Goal: Task Accomplishment & Management: Complete application form

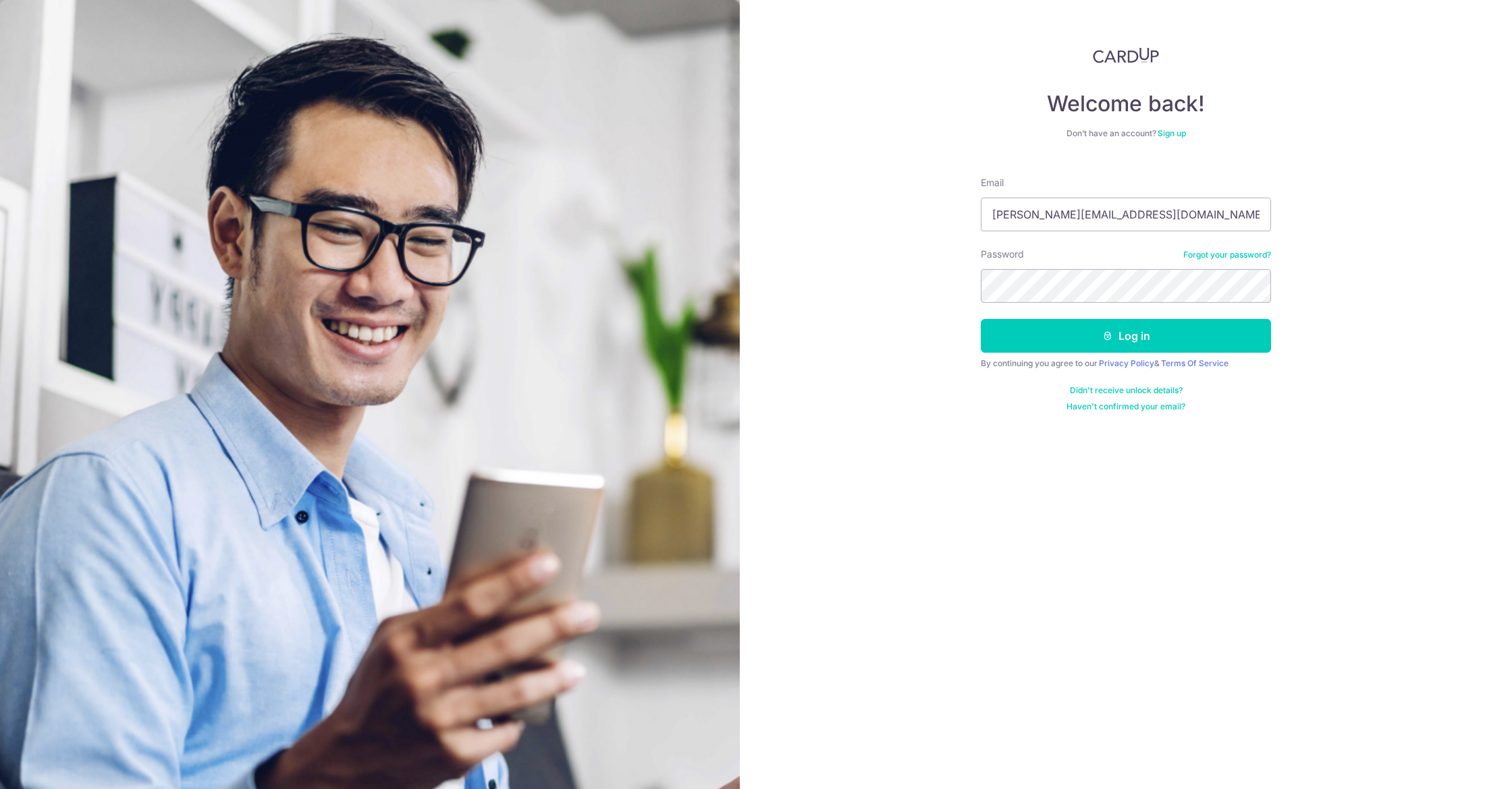
type input "[PERSON_NAME][EMAIL_ADDRESS][DOMAIN_NAME]"
click at [1126, 336] on button "Log in" at bounding box center [1125, 336] width 290 height 34
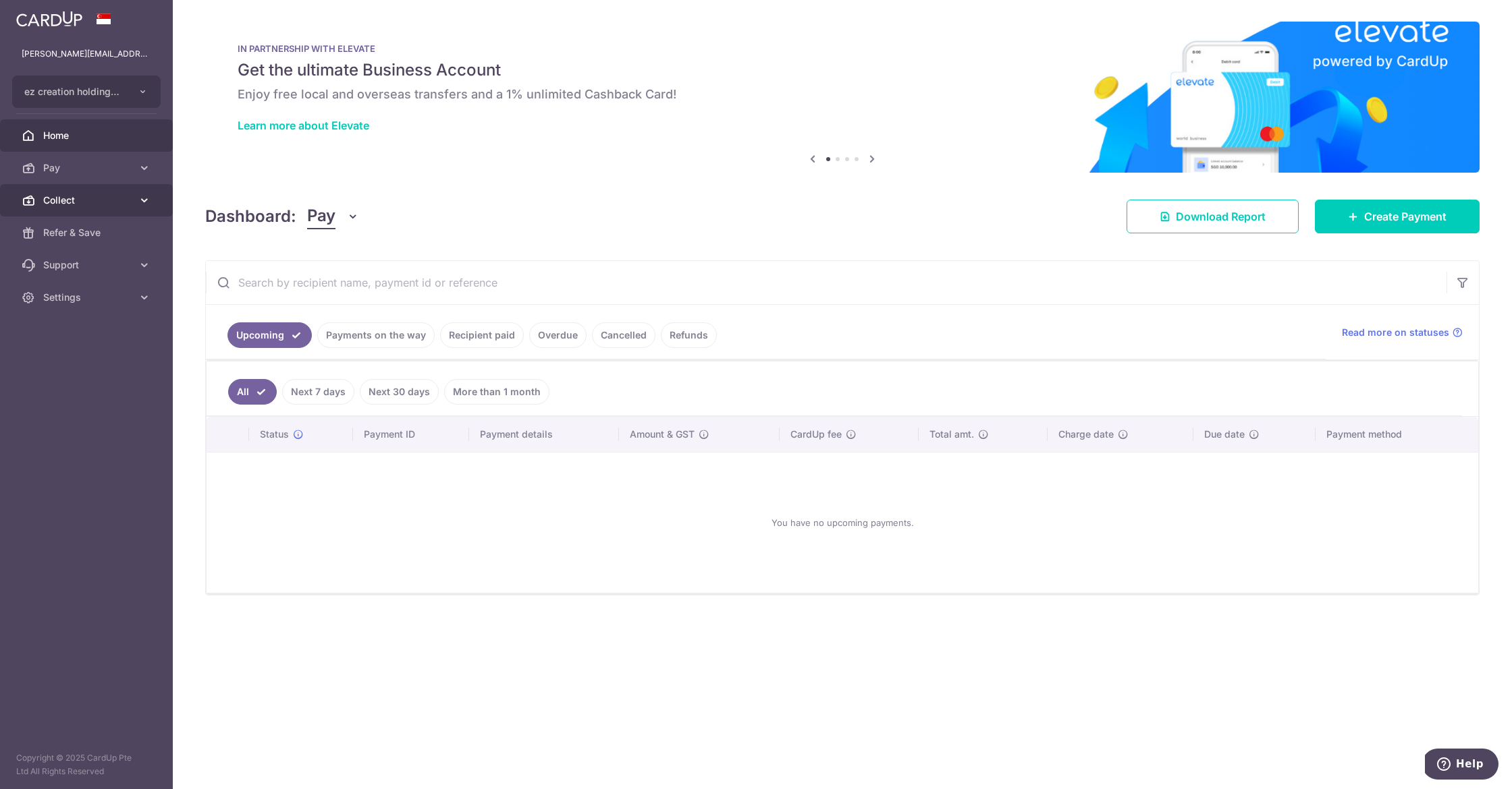
click at [63, 202] on span "Collect" at bounding box center [88, 200] width 89 height 13
click at [71, 229] on span "Dashboard" at bounding box center [88, 232] width 89 height 13
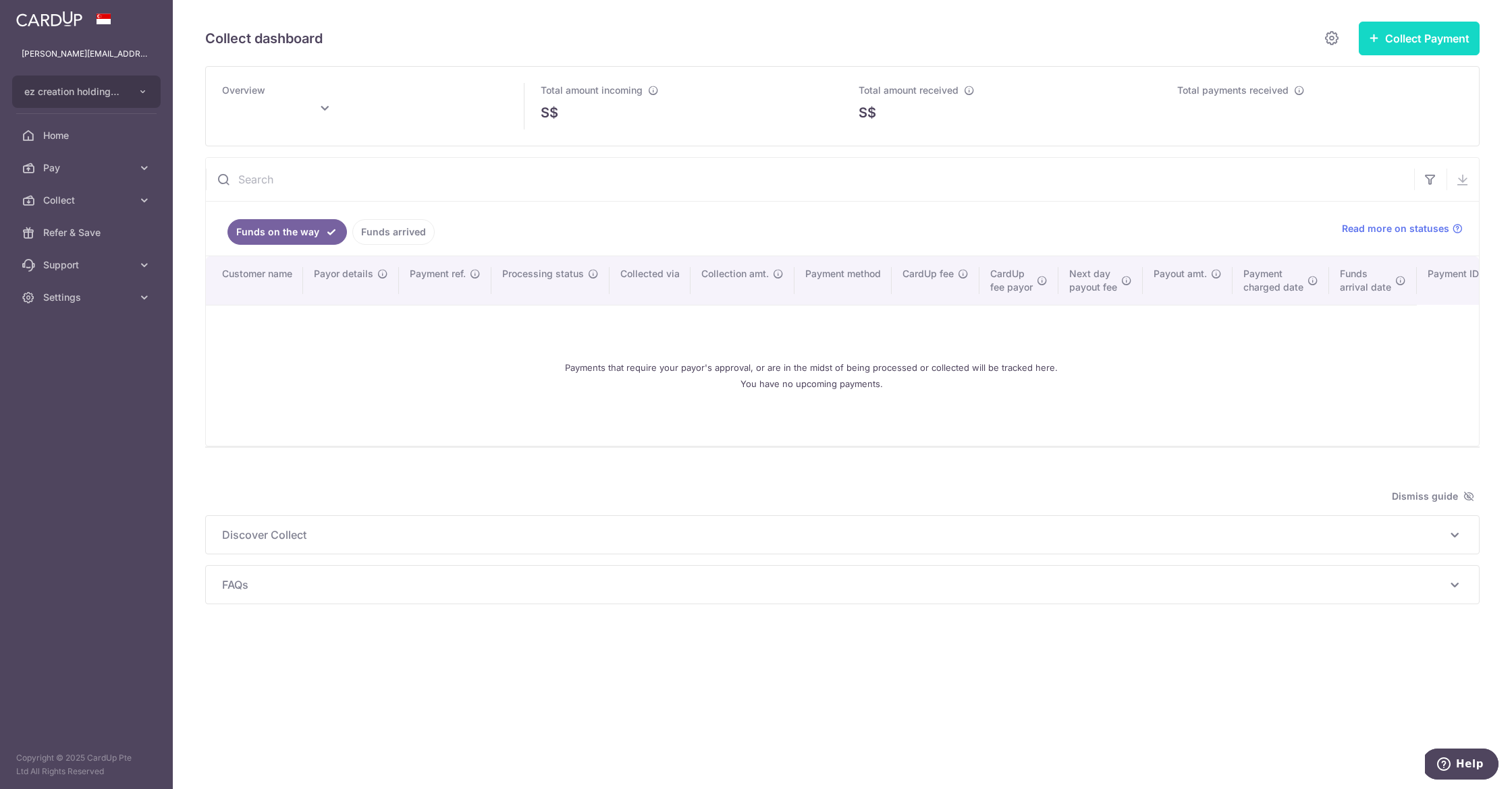
click at [1426, 39] on button "Collect Payment" at bounding box center [1419, 38] width 121 height 34
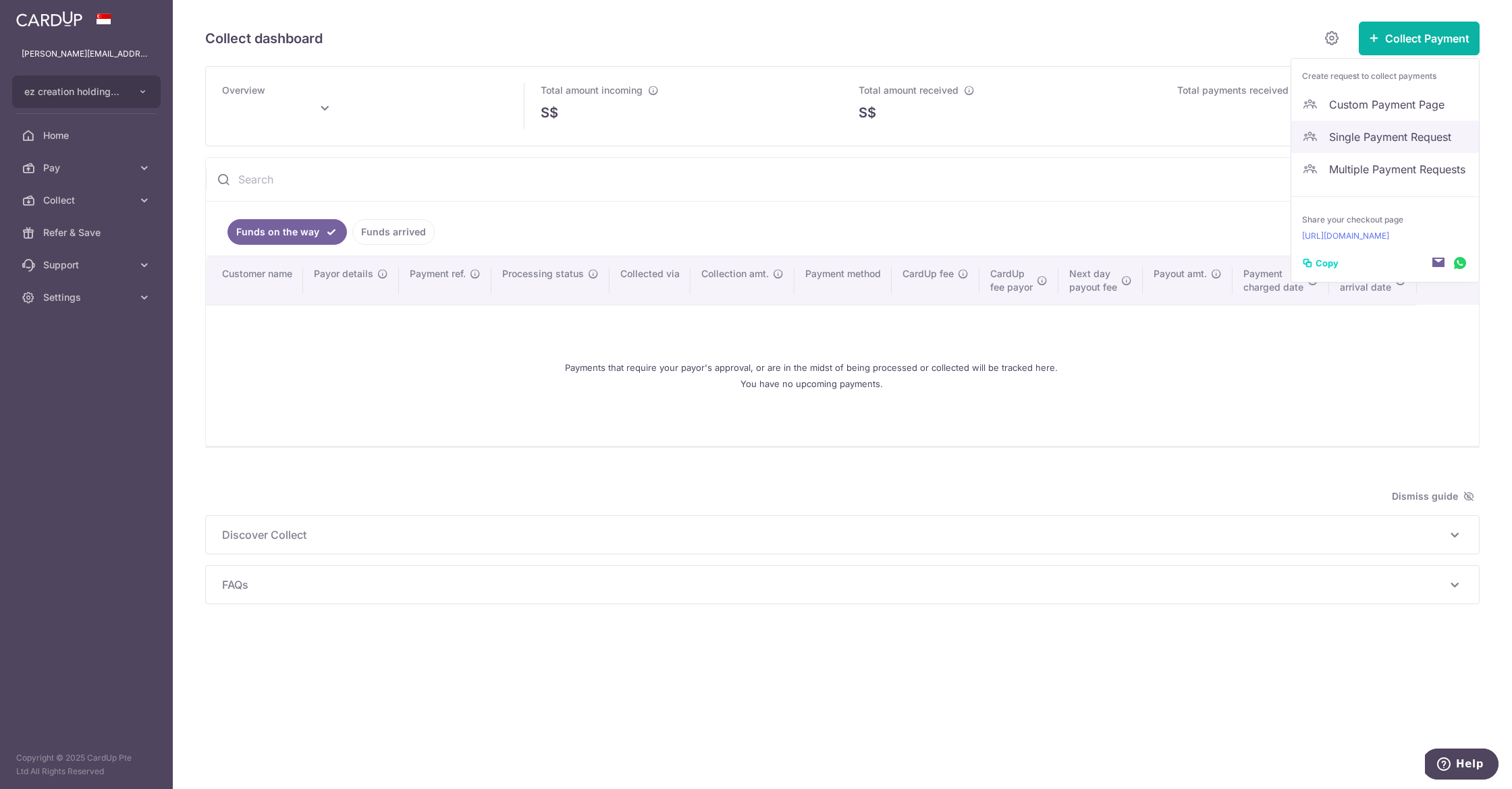
click at [1356, 136] on span "Single Payment Request" at bounding box center [1399, 136] width 139 height 16
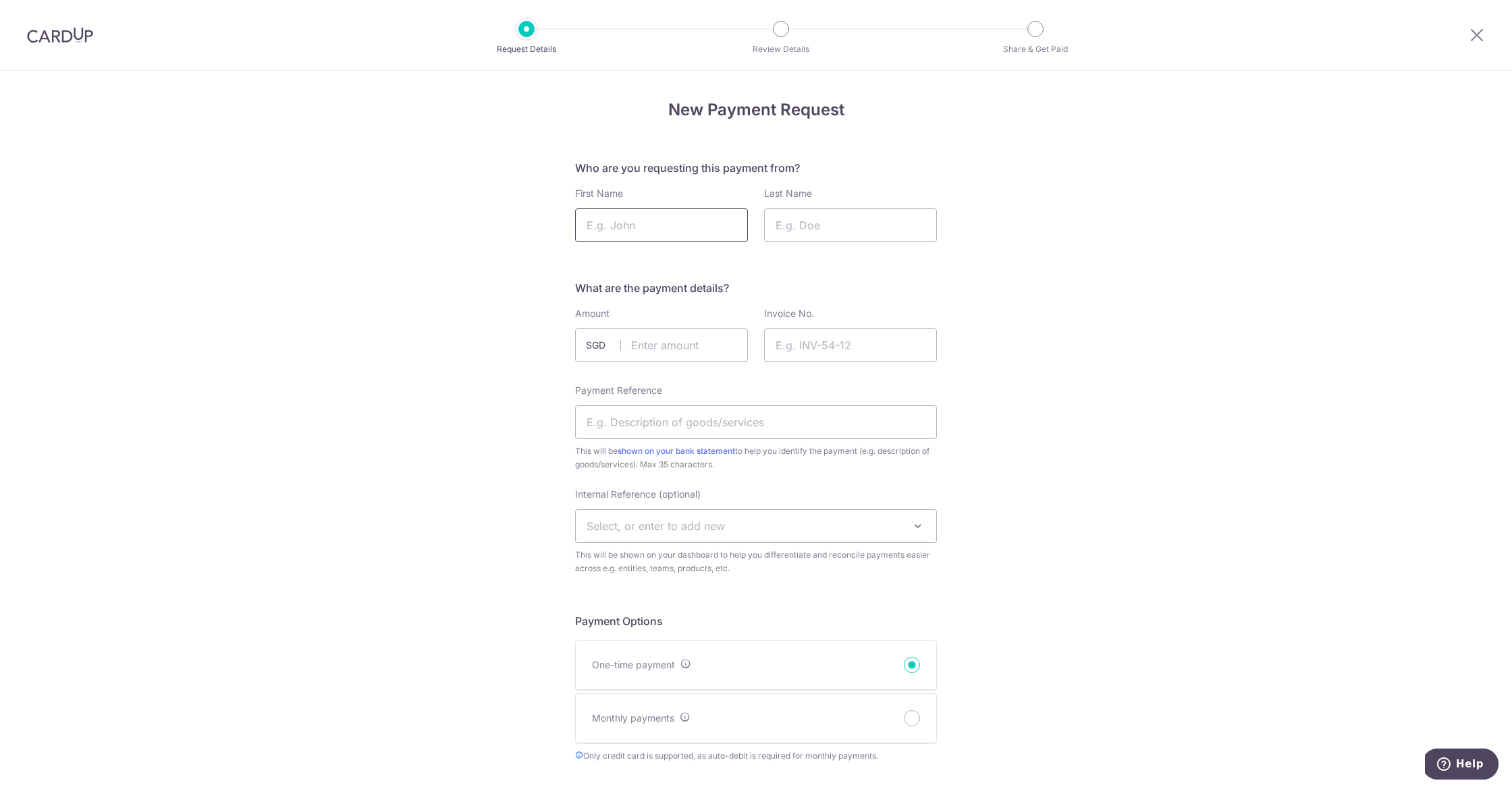
click at [673, 229] on input "First Name" at bounding box center [661, 225] width 172 height 34
type input "[PERSON_NAME]"
click at [809, 224] on input "Last Name" at bounding box center [851, 225] width 172 height 34
type input "A"
click at [659, 345] on input "text" at bounding box center [661, 345] width 172 height 34
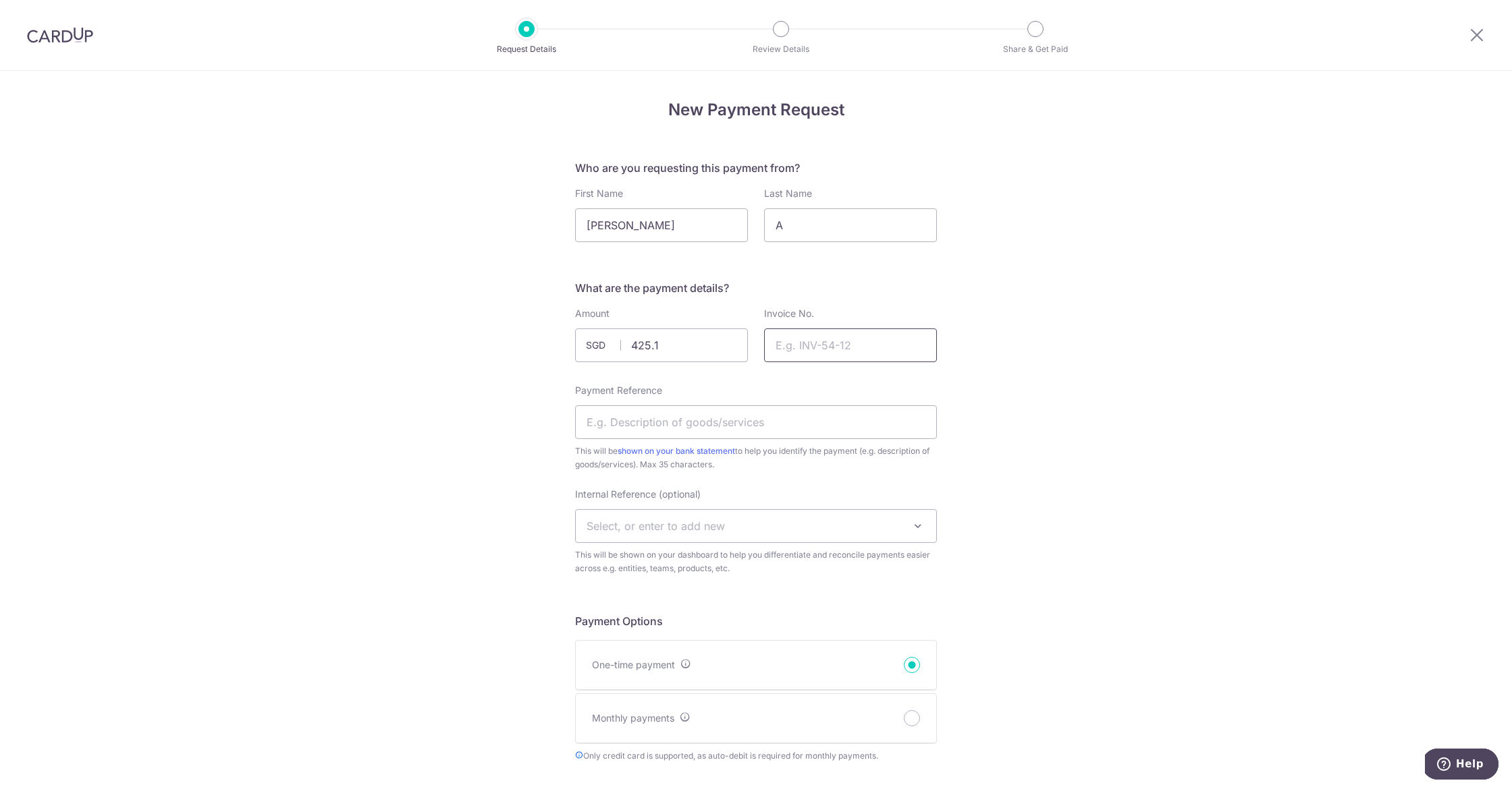
type input "425.10"
click at [799, 345] on input "Invoice No." at bounding box center [851, 345] width 172 height 34
type input "1403"
click at [646, 428] on input "Payment Reference" at bounding box center [756, 422] width 362 height 34
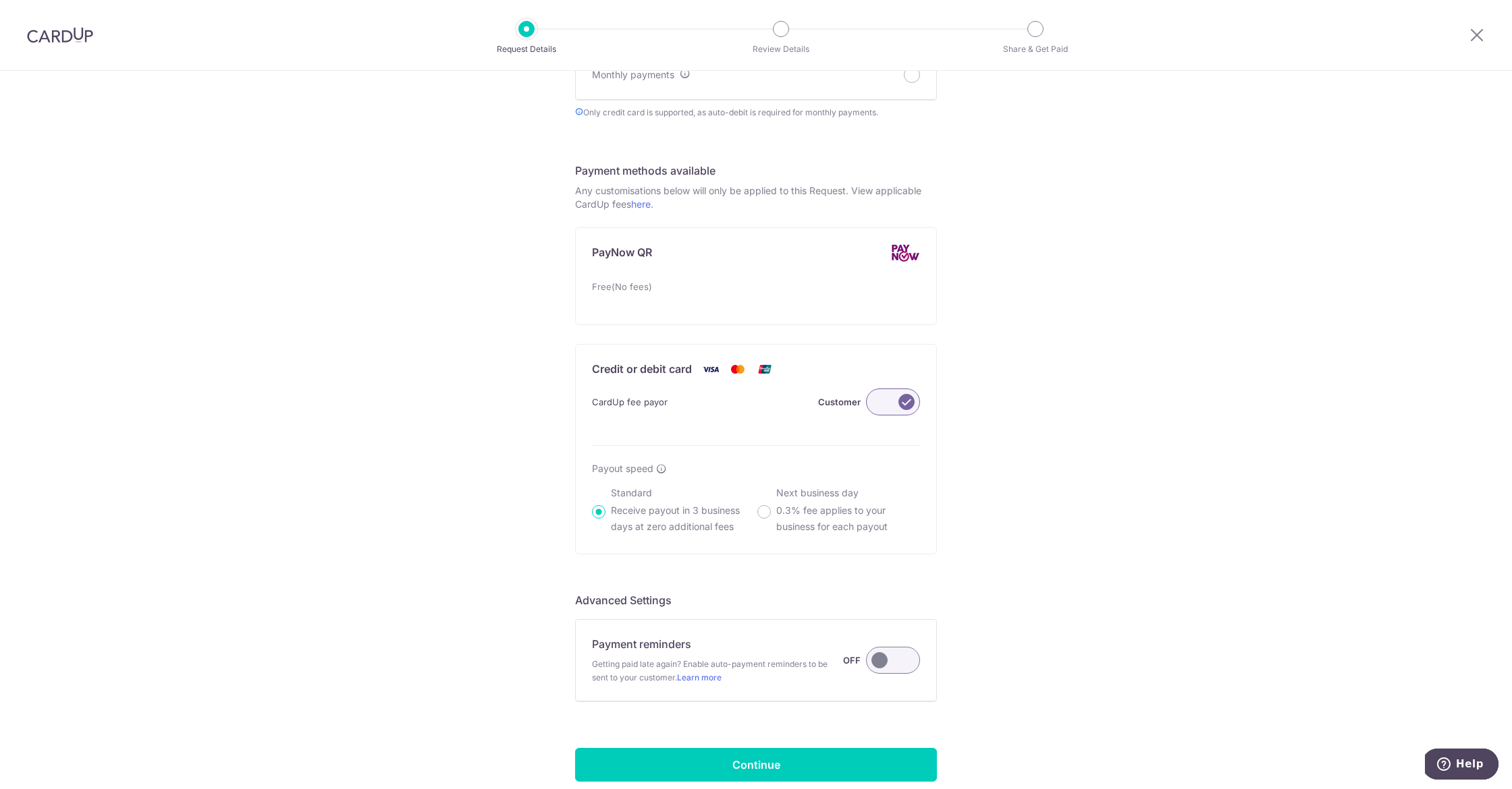
scroll to position [688, 0]
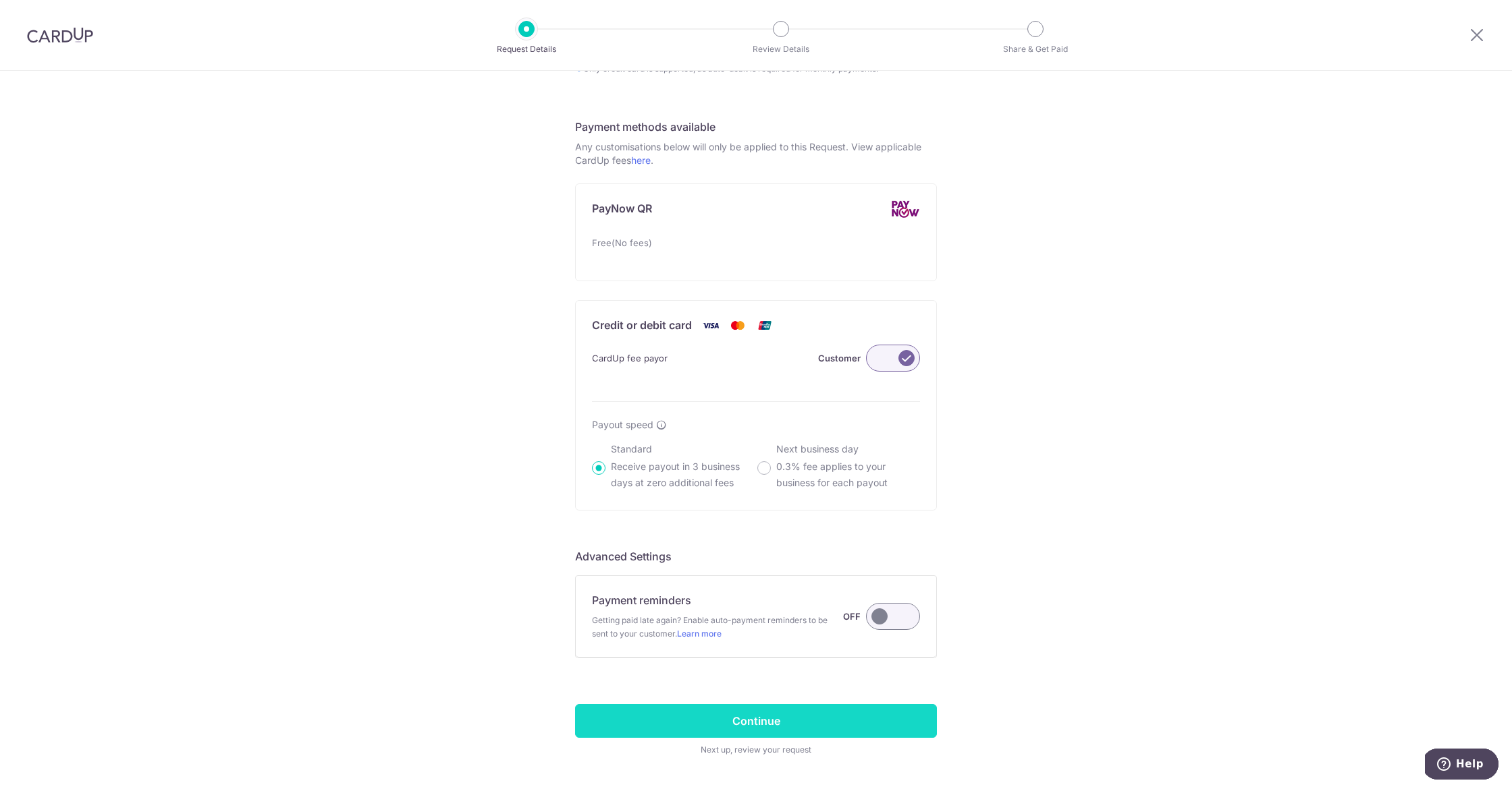
type input "payment for mints"
click at [785, 724] on input "Continue" at bounding box center [756, 721] width 362 height 34
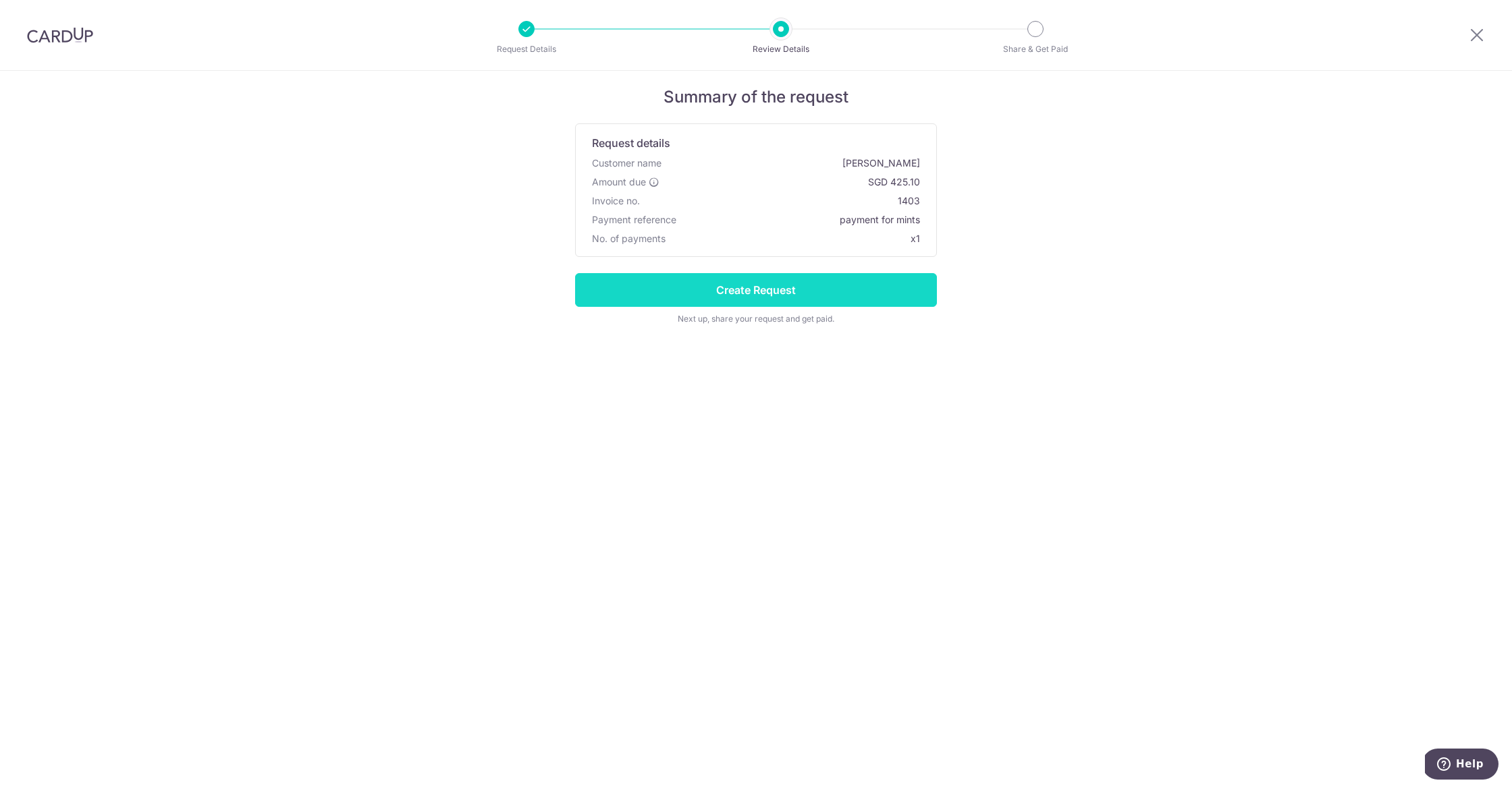
click at [780, 286] on input "Create Request" at bounding box center [756, 290] width 362 height 34
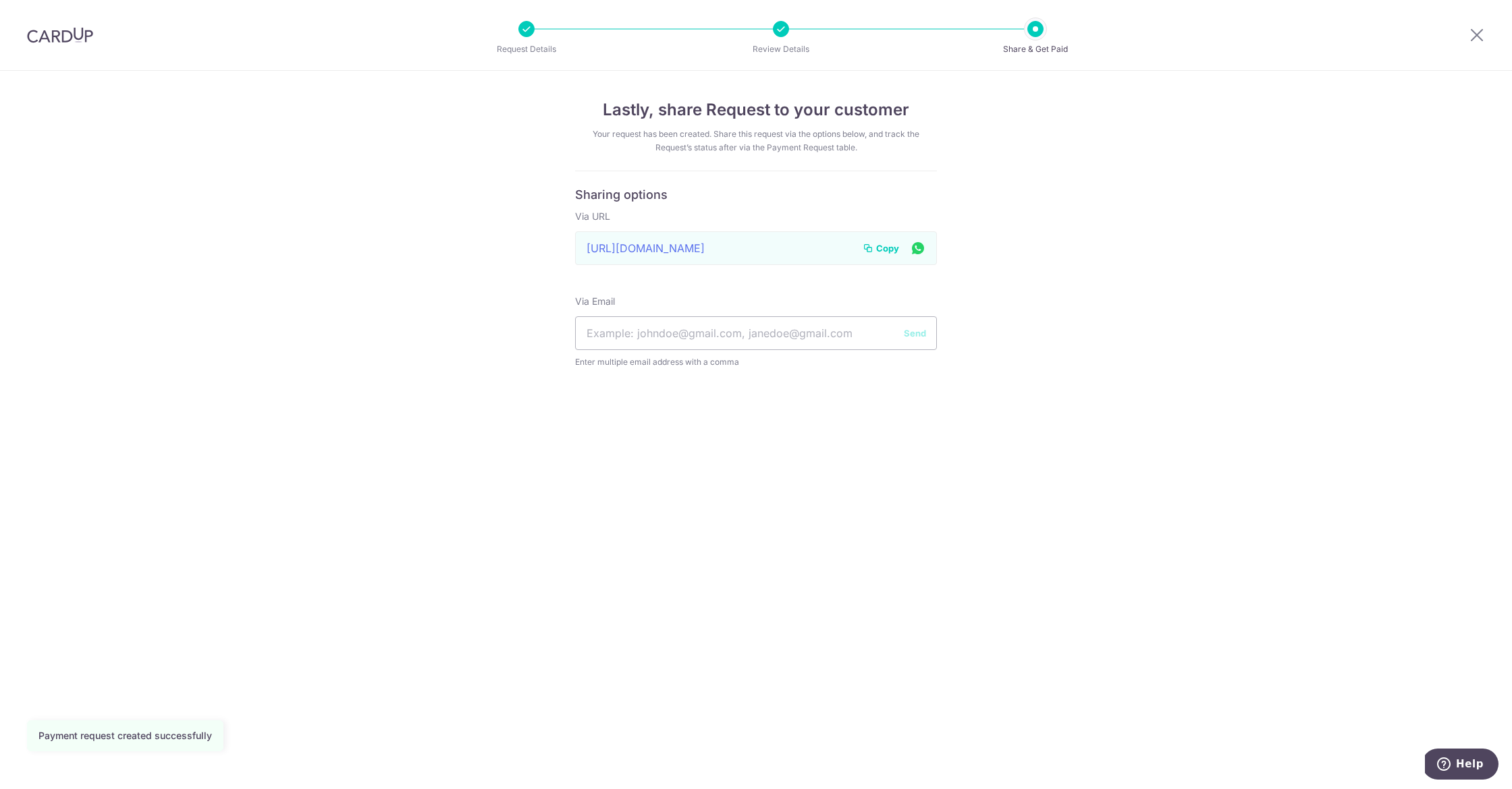
click at [885, 250] on span "Copy" at bounding box center [887, 247] width 23 height 13
